Goal: Find contact information: Find contact information

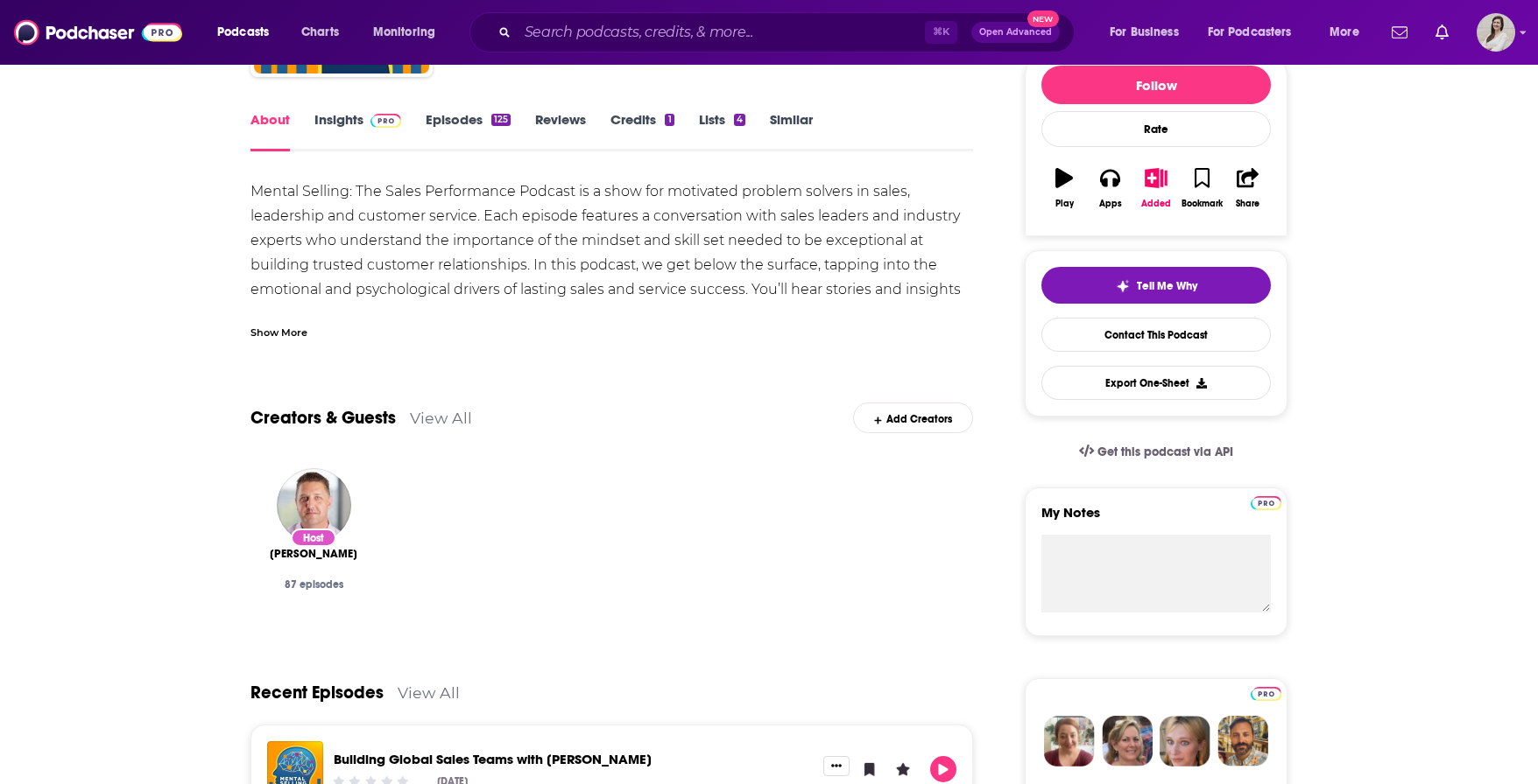
scroll to position [340, 0]
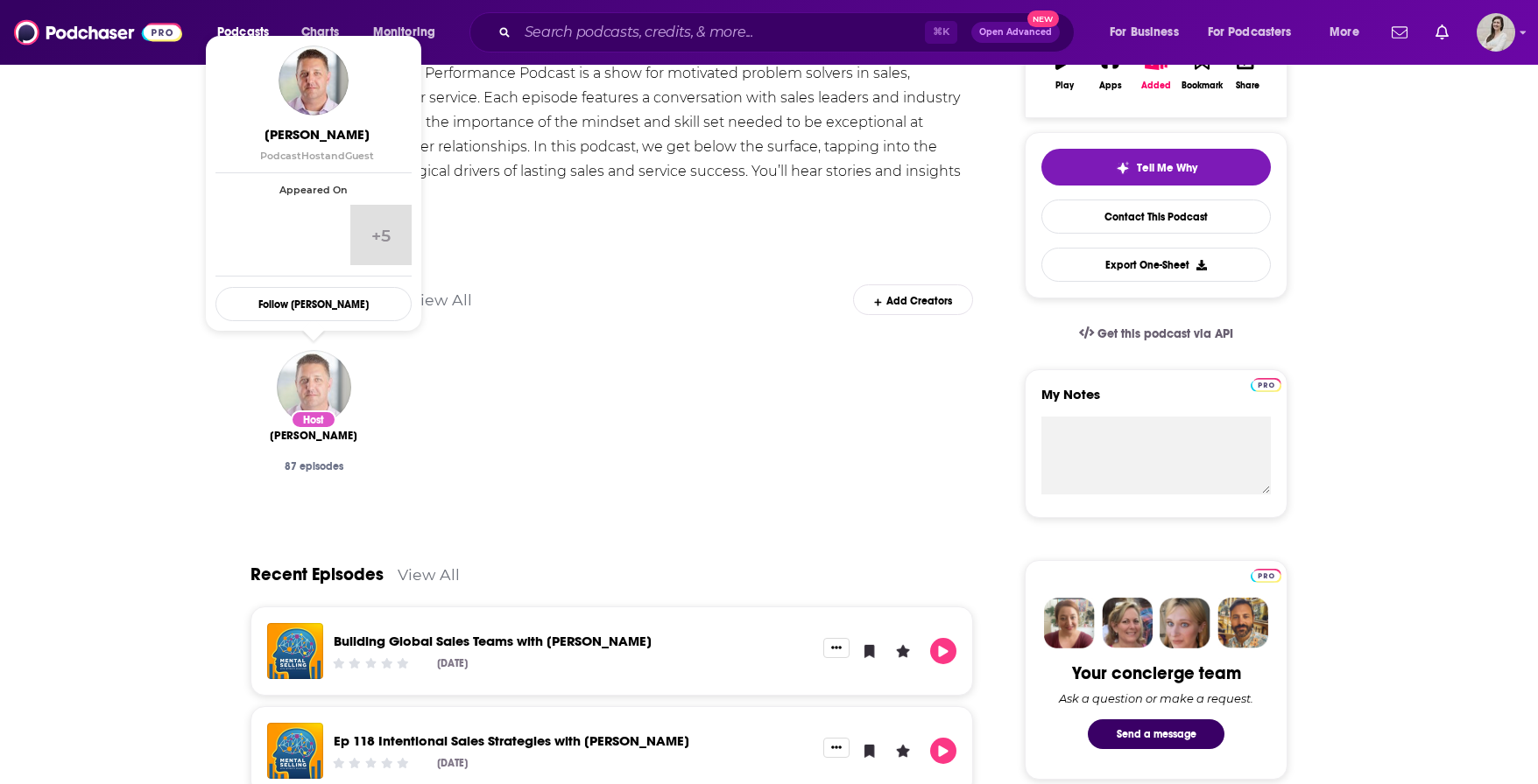
click at [308, 387] on img "Will Milano" at bounding box center [314, 388] width 75 height 75
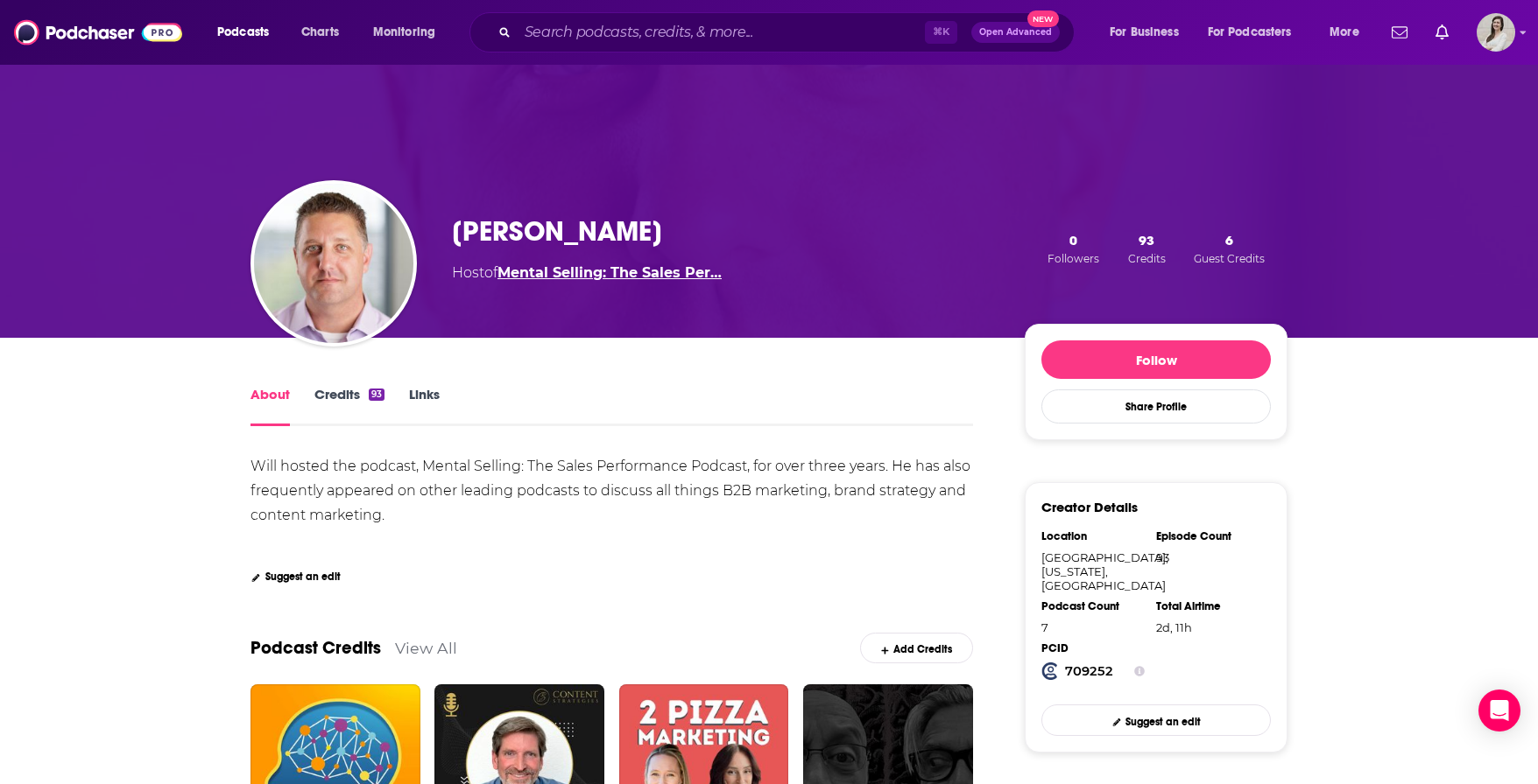
click at [563, 279] on link "Mental Selling: The Sales Per…" at bounding box center [609, 273] width 224 height 17
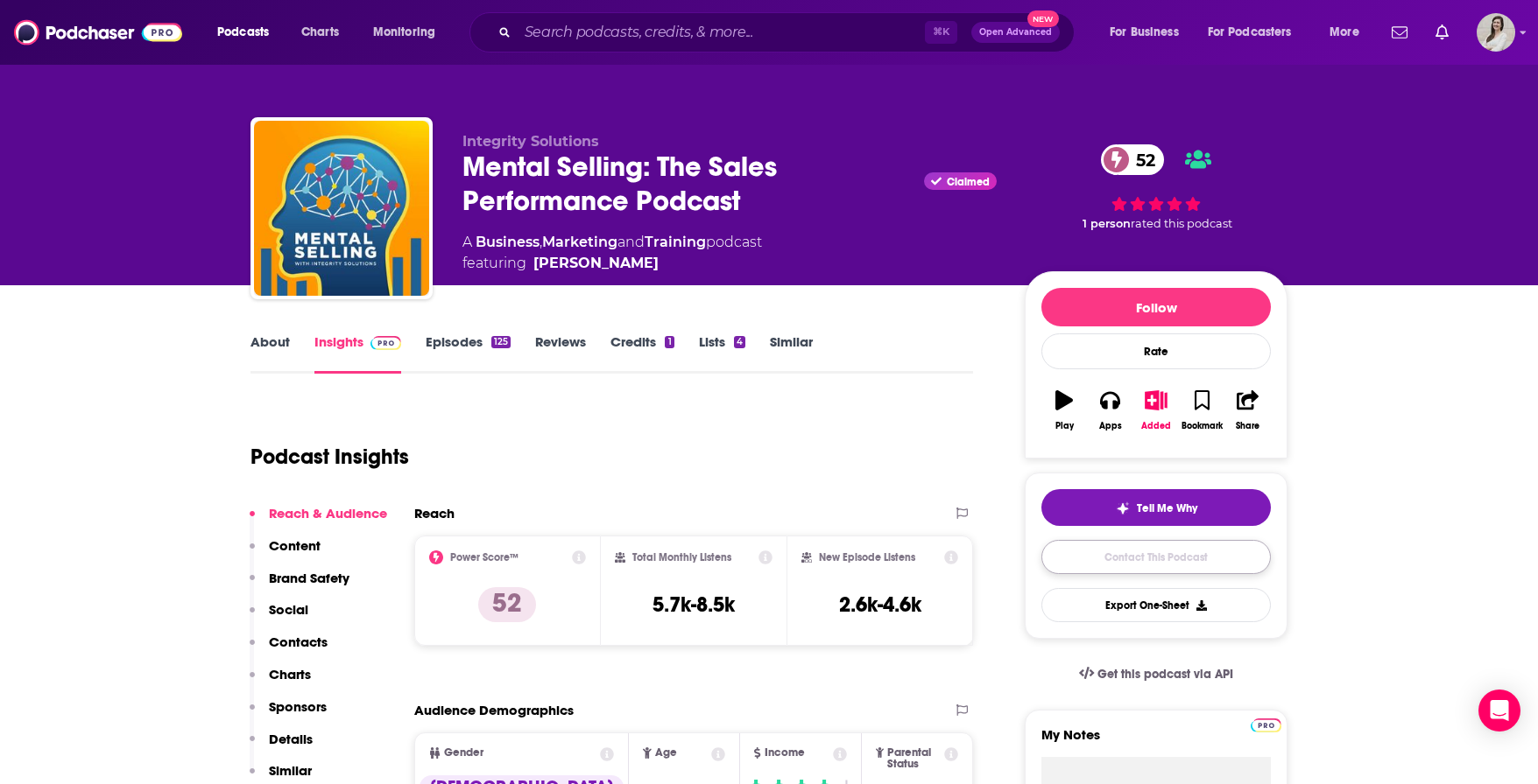
click at [1225, 570] on link "Contact This Podcast" at bounding box center [1157, 557] width 229 height 34
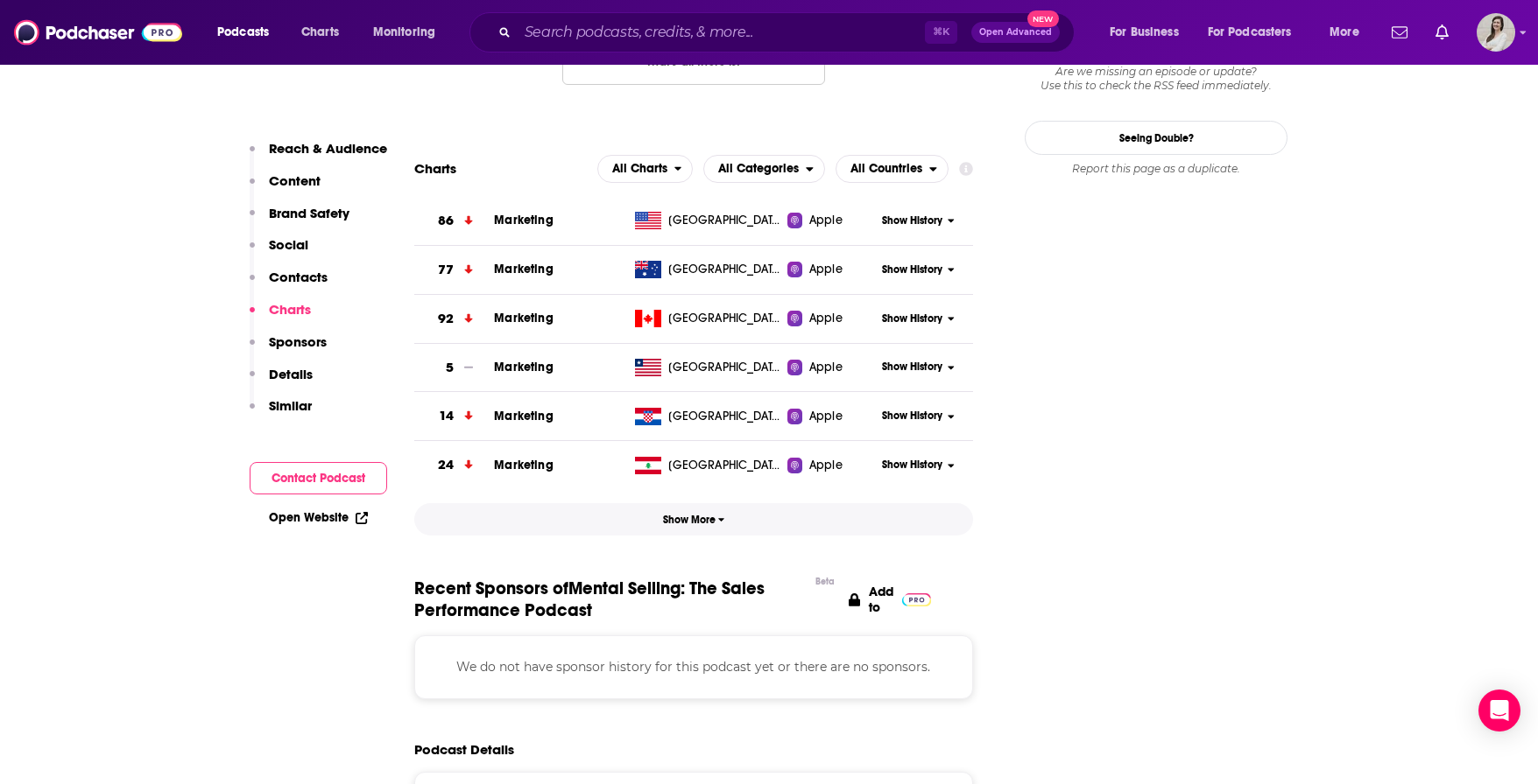
scroll to position [1720, 0]
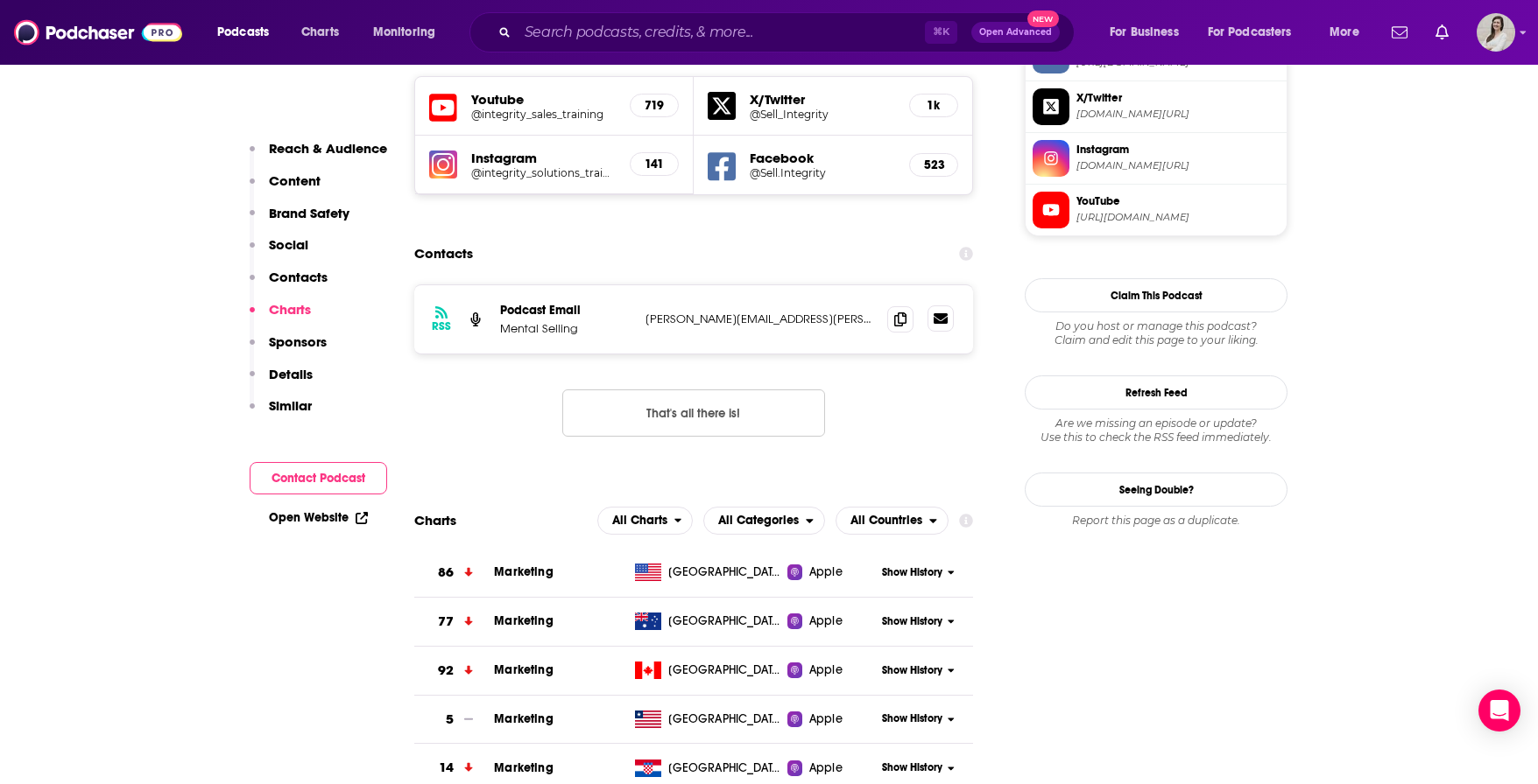
click at [941, 311] on icon at bounding box center [940, 318] width 14 height 14
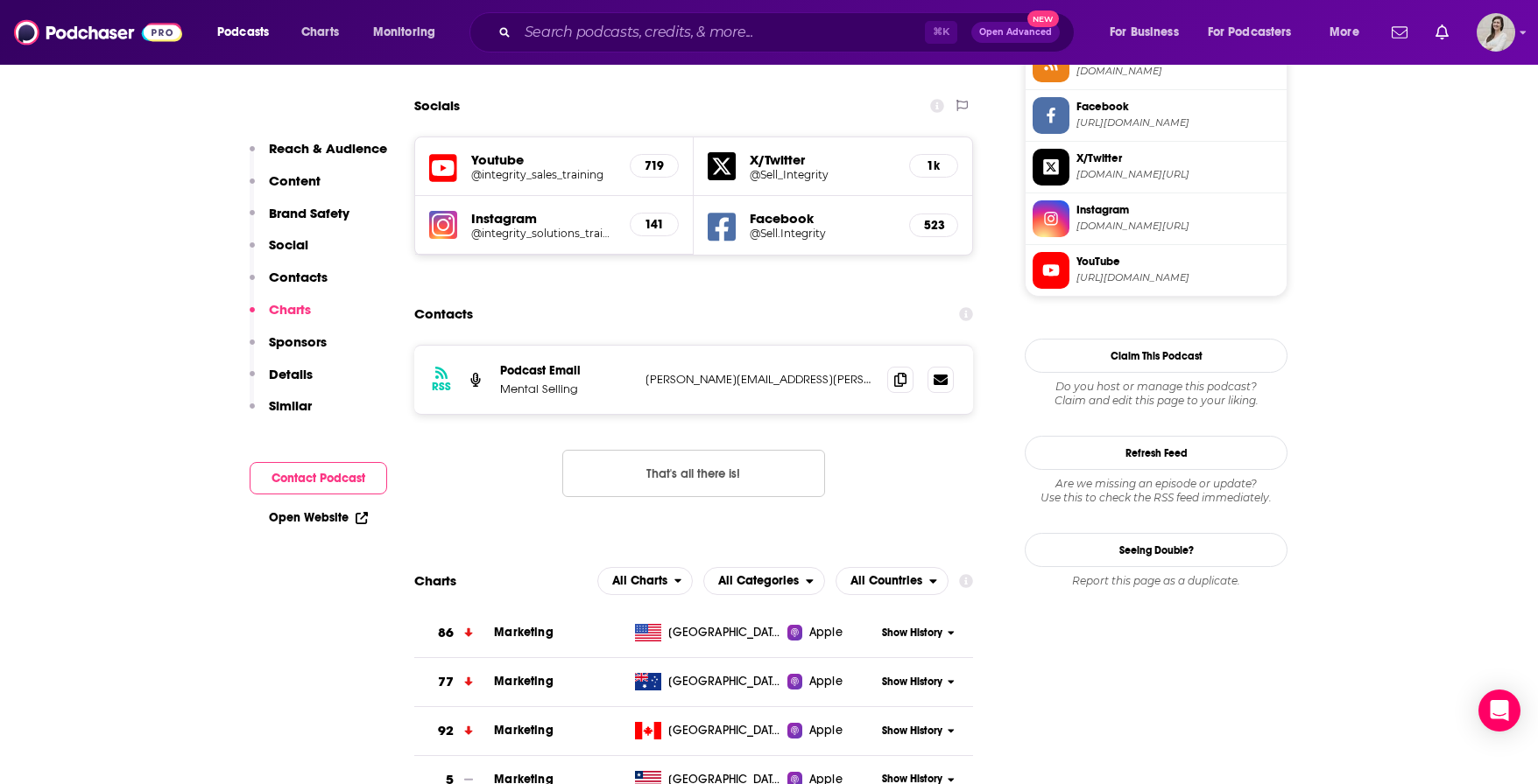
scroll to position [1375, 0]
